Goal: Task Accomplishment & Management: Use online tool/utility

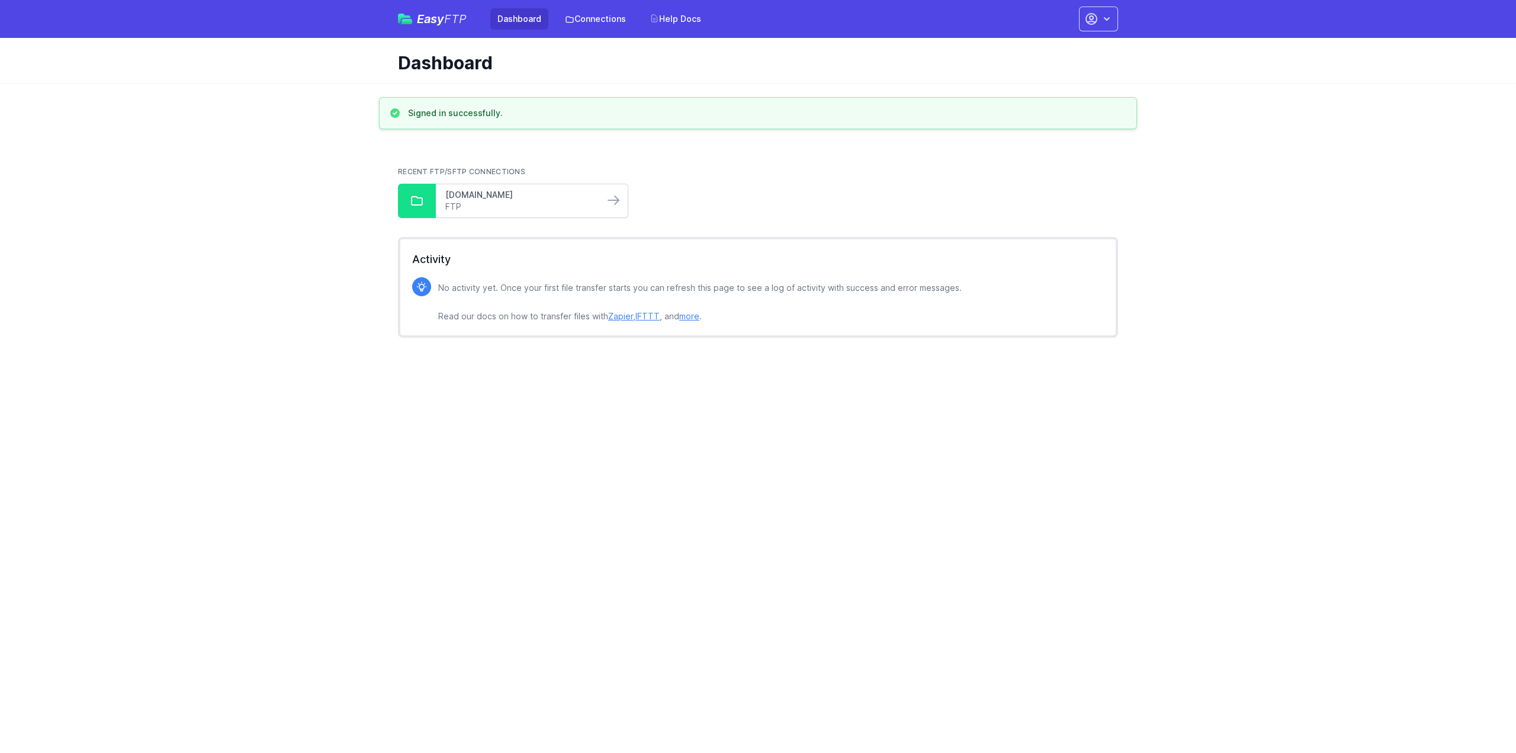
click at [505, 196] on link "[DOMAIN_NAME]" at bounding box center [519, 195] width 149 height 12
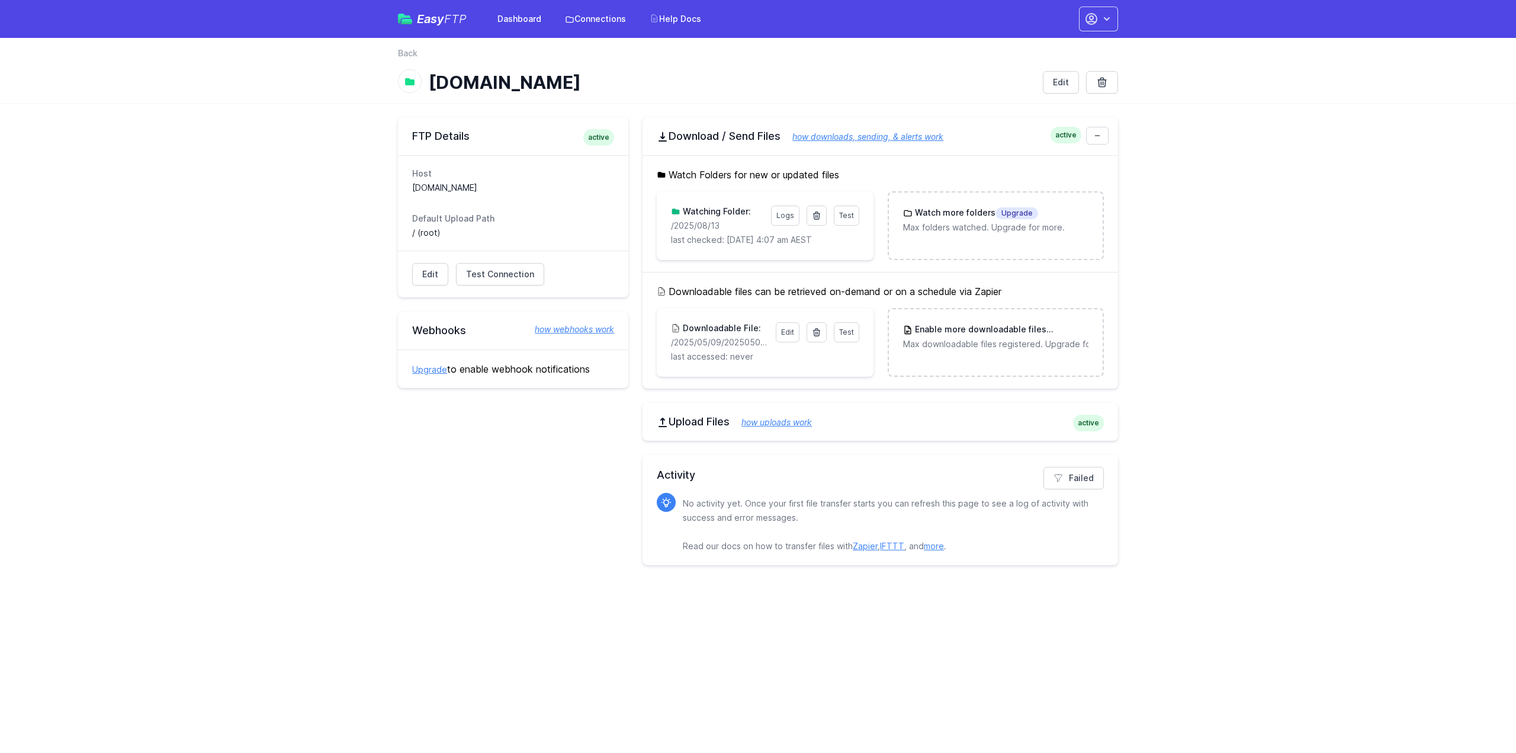
drag, startPoint x: 729, startPoint y: 221, endPoint x: 662, endPoint y: 227, distance: 67.2
click at [662, 227] on div "Test Logs Watching Folder: /2025/08/13 last checked: 8/14/2025 4:07 am AEST" at bounding box center [765, 225] width 216 height 69
copy p "/2025/08/13"
click at [817, 213] on icon at bounding box center [816, 215] width 7 height 7
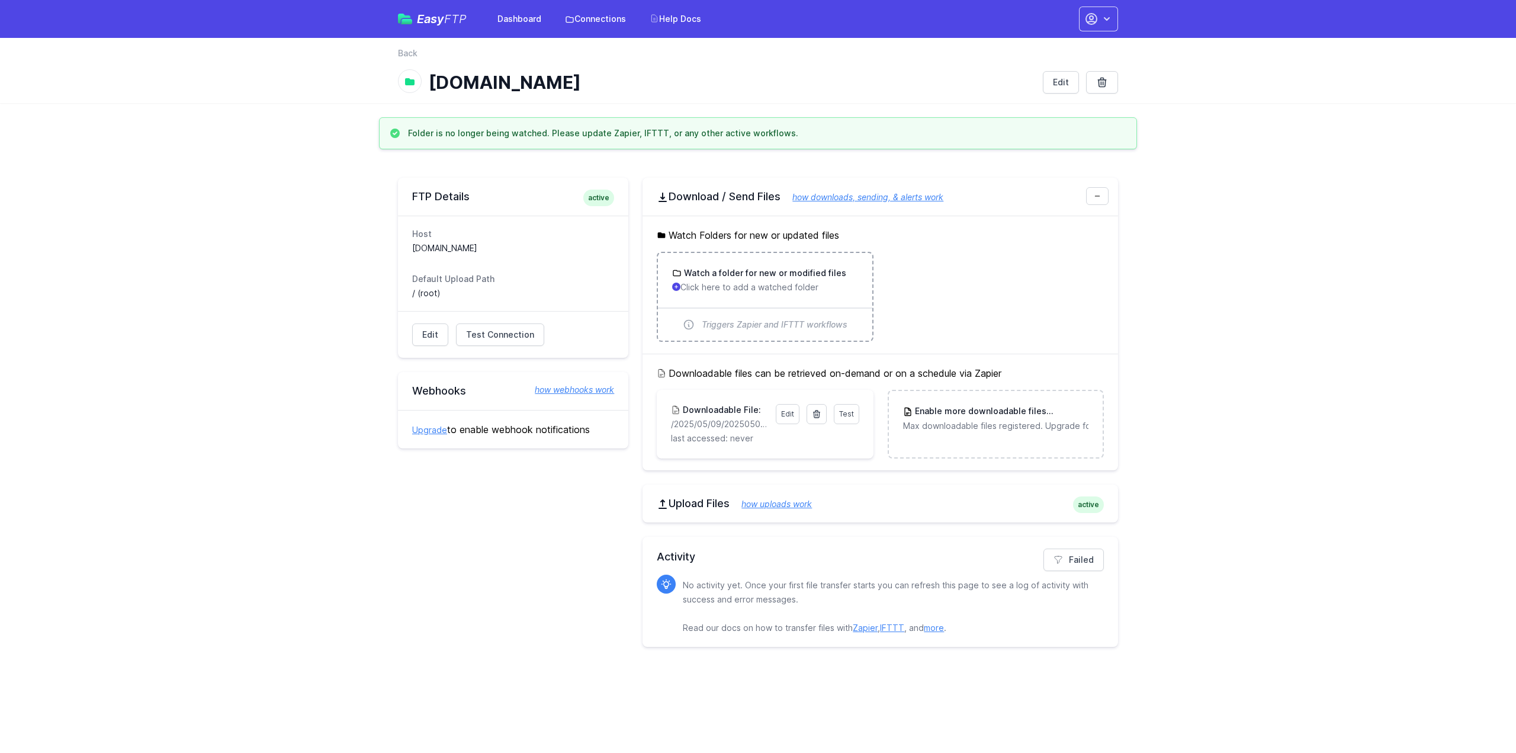
click at [761, 281] on p "Click here to add a watched folder" at bounding box center [764, 287] width 185 height 12
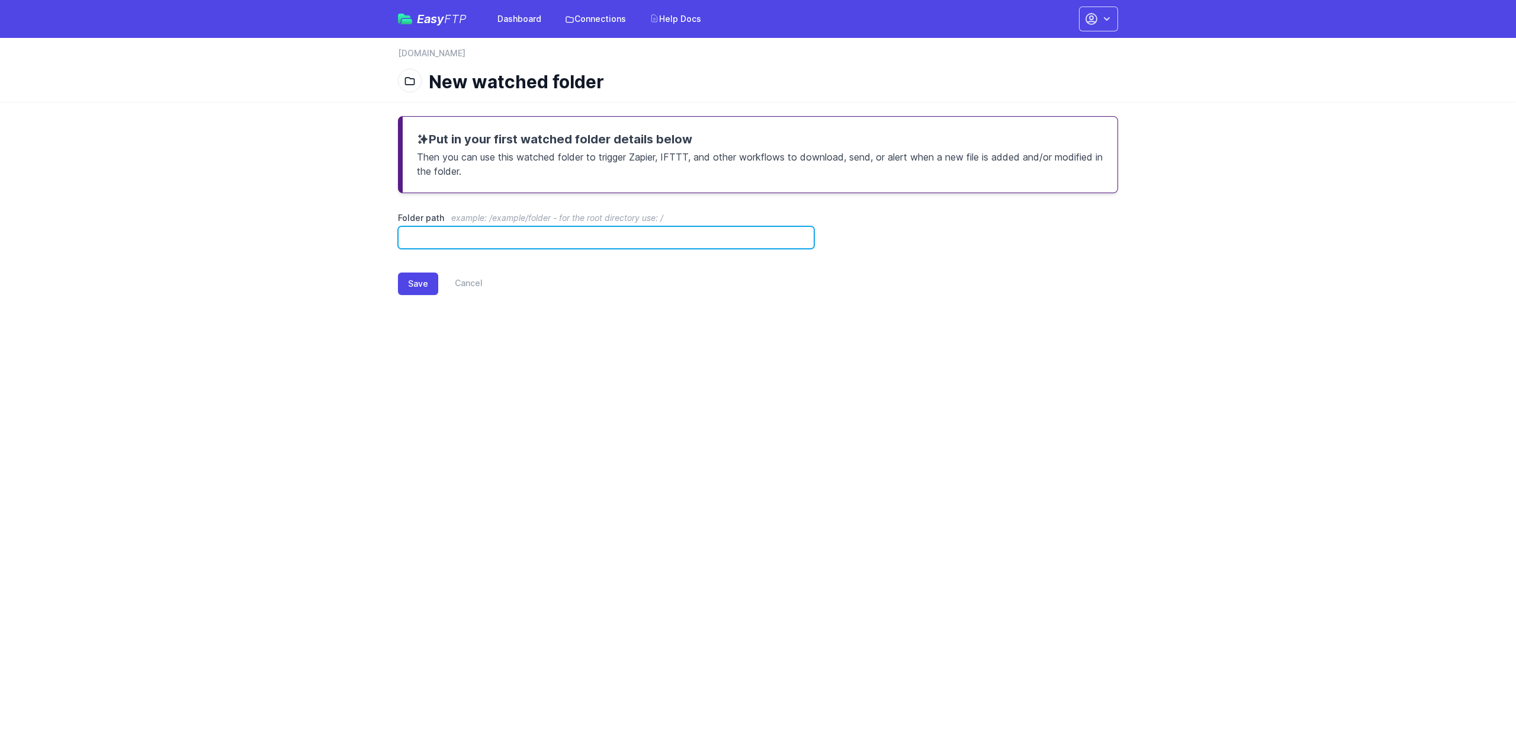
click at [593, 241] on input "Folder path example: /example/folder - for the root directory use: /" at bounding box center [606, 237] width 416 height 23
paste input "**********"
type input "**********"
click at [413, 281] on button "Save" at bounding box center [418, 283] width 40 height 23
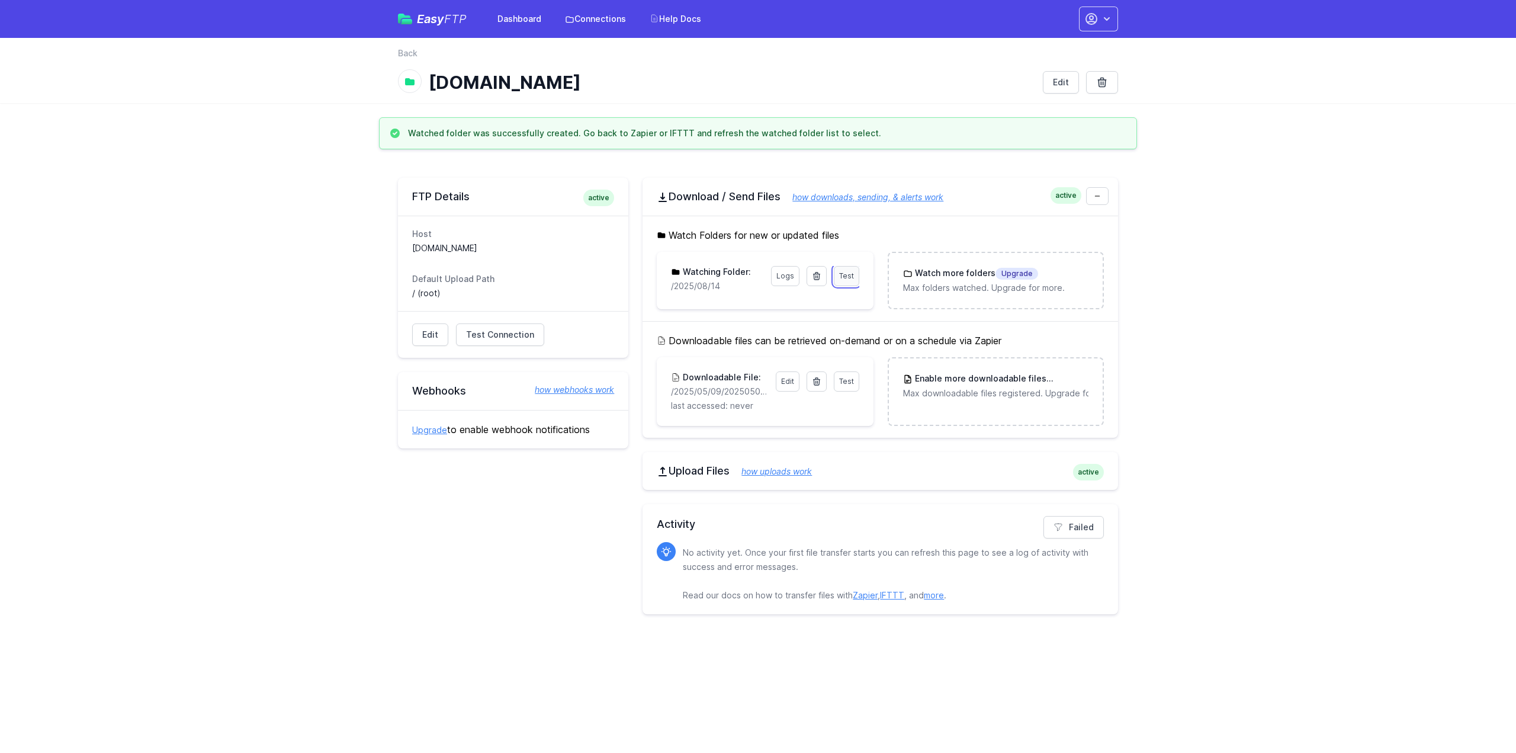
click at [853, 276] on span "Test" at bounding box center [846, 275] width 15 height 9
